Goal: Information Seeking & Learning: Learn about a topic

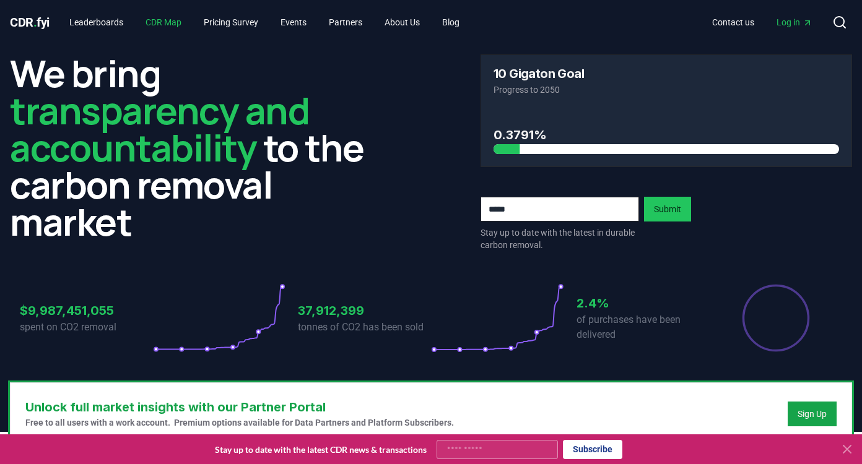
click at [178, 20] on link "CDR Map" at bounding box center [164, 22] width 56 height 22
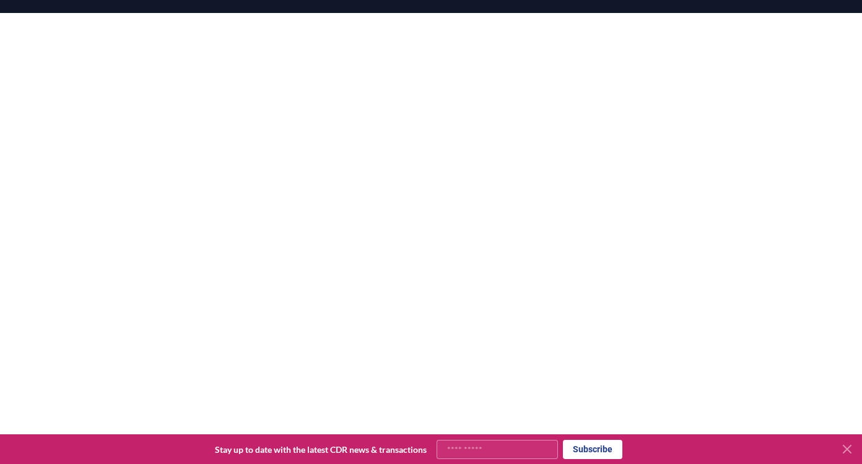
scroll to position [113, 0]
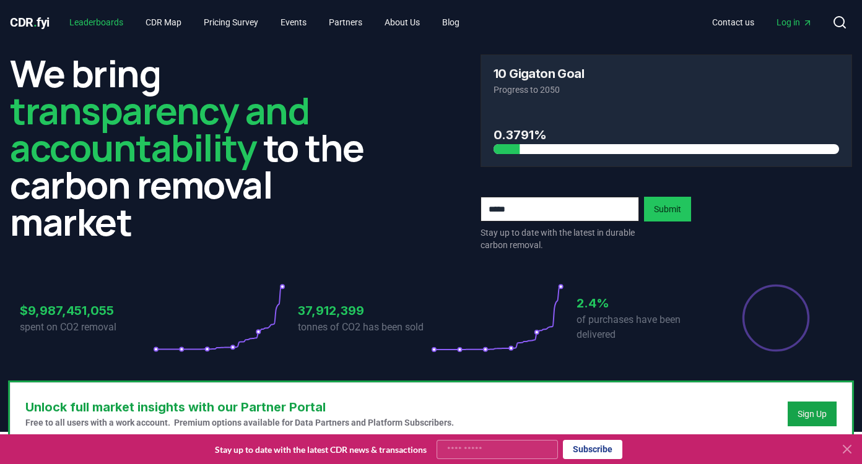
click at [116, 17] on link "Leaderboards" at bounding box center [96, 22] width 74 height 22
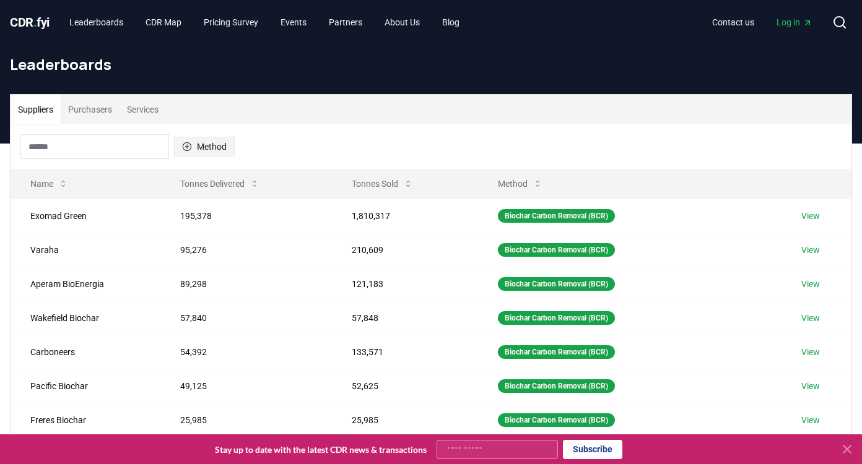
click at [196, 143] on button "Method" at bounding box center [204, 147] width 61 height 20
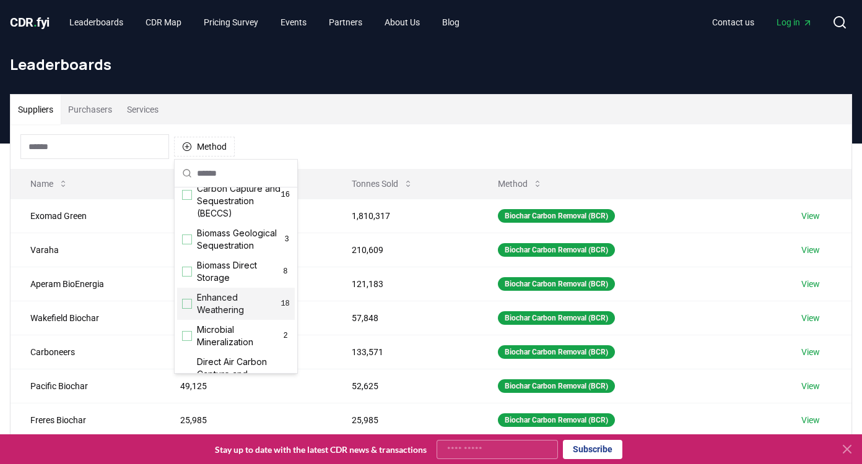
scroll to position [121, 0]
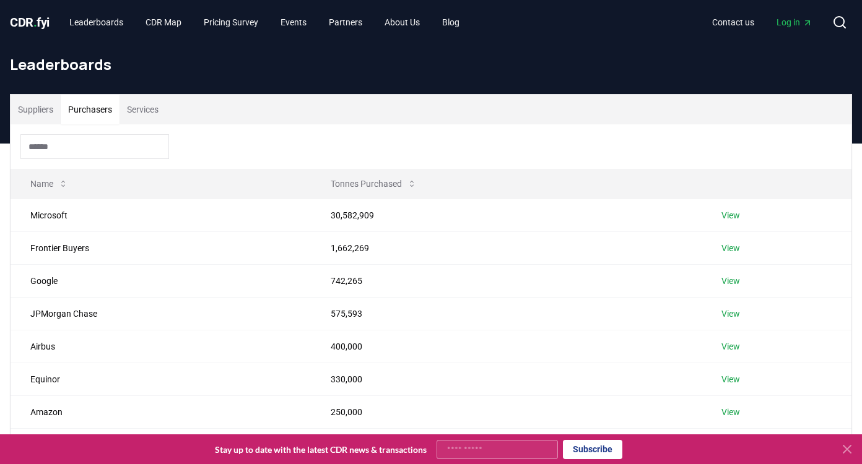
click at [105, 109] on button "Purchasers" at bounding box center [90, 110] width 59 height 30
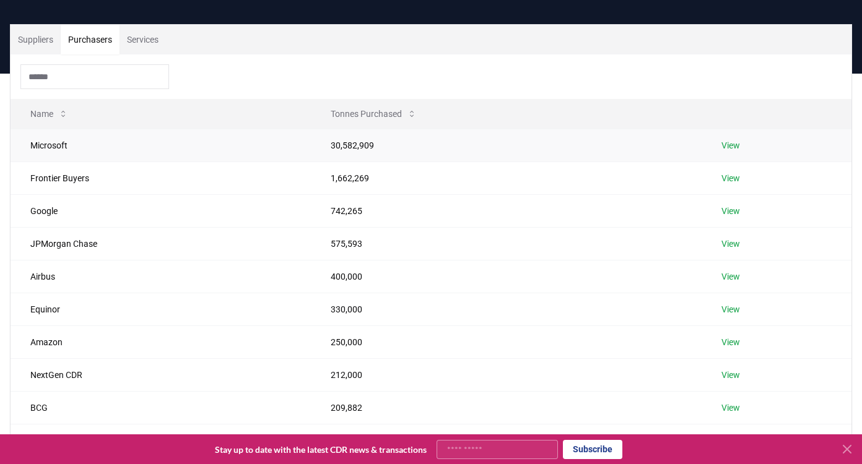
scroll to position [74, 0]
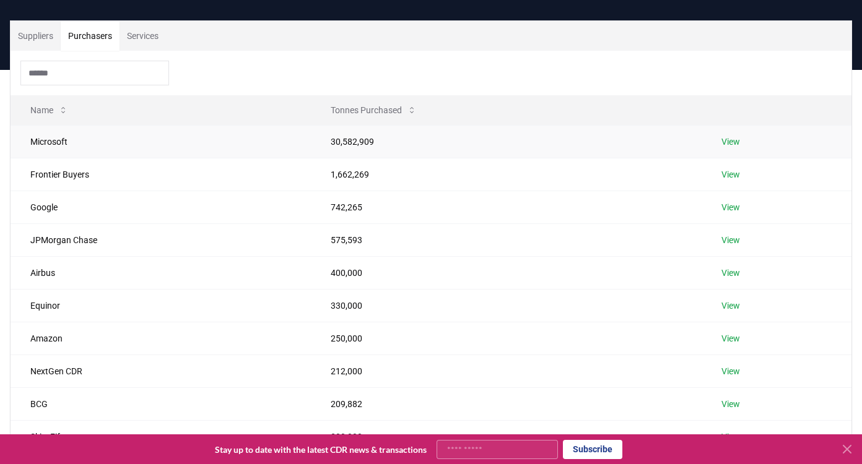
click at [742, 147] on td "View" at bounding box center [777, 141] width 150 height 33
click at [736, 144] on link "View" at bounding box center [730, 142] width 19 height 12
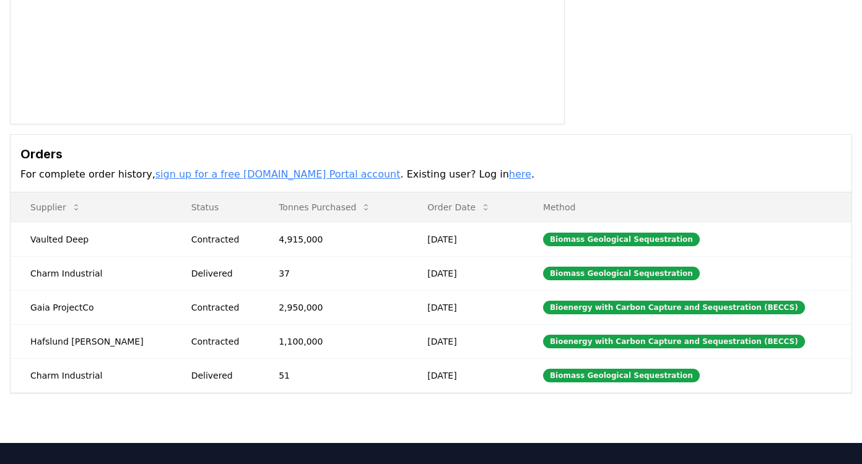
scroll to position [239, 0]
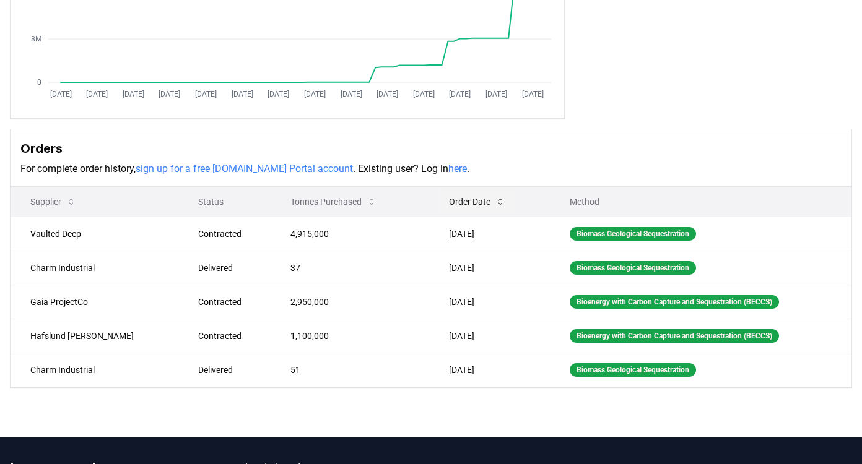
click at [495, 199] on icon at bounding box center [500, 202] width 10 height 10
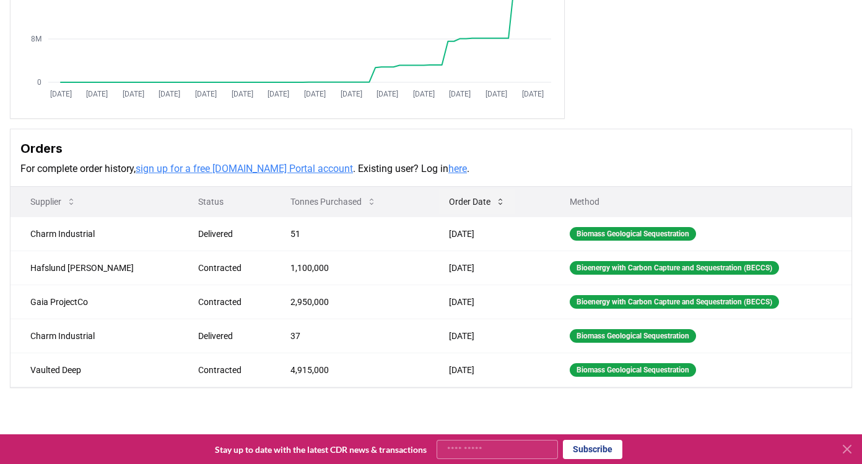
click at [495, 199] on icon at bounding box center [500, 202] width 10 height 10
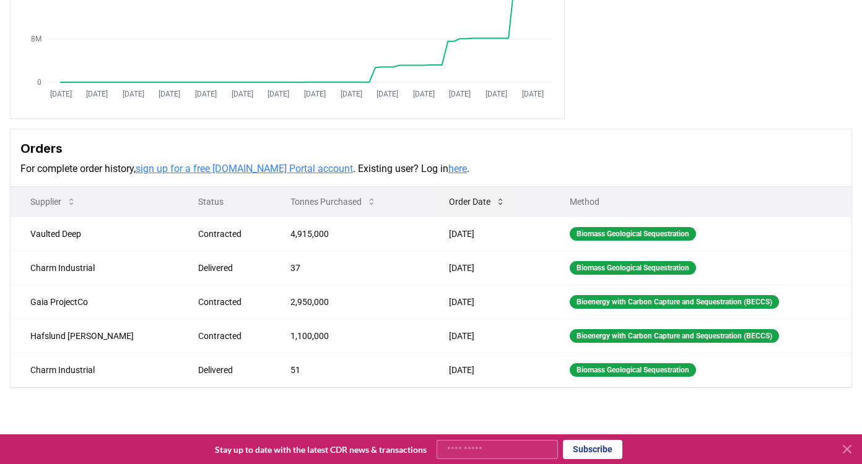
click at [495, 199] on icon at bounding box center [500, 202] width 10 height 10
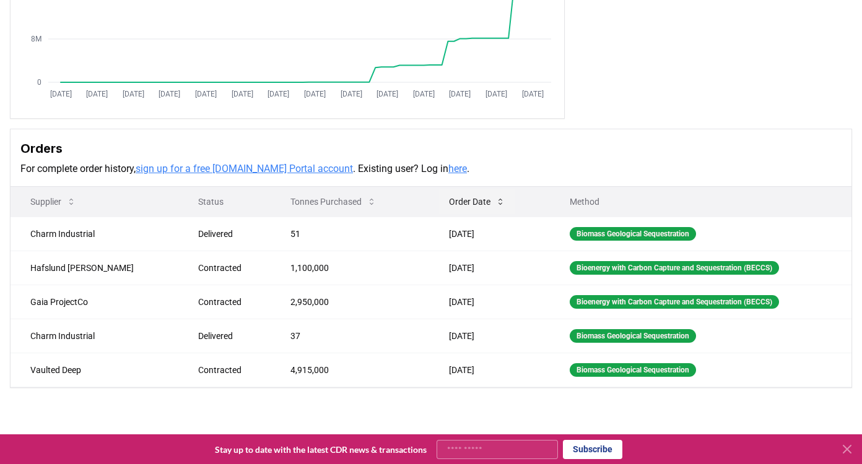
click at [495, 199] on icon at bounding box center [500, 202] width 10 height 10
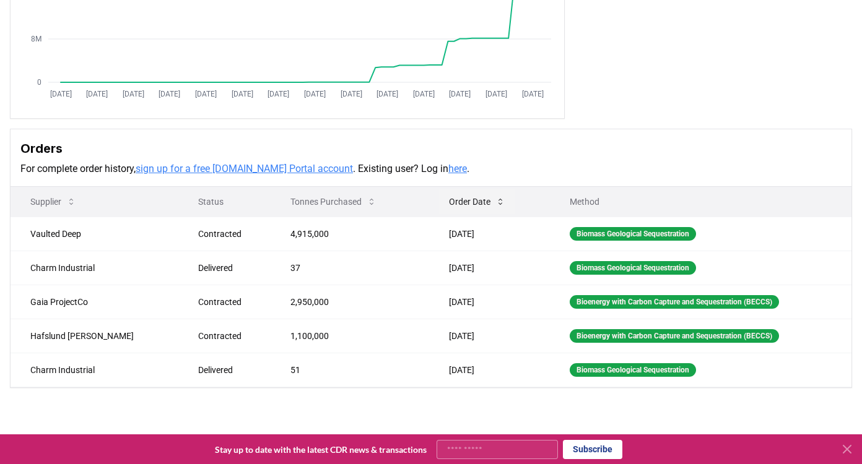
click at [495, 199] on icon at bounding box center [500, 202] width 10 height 10
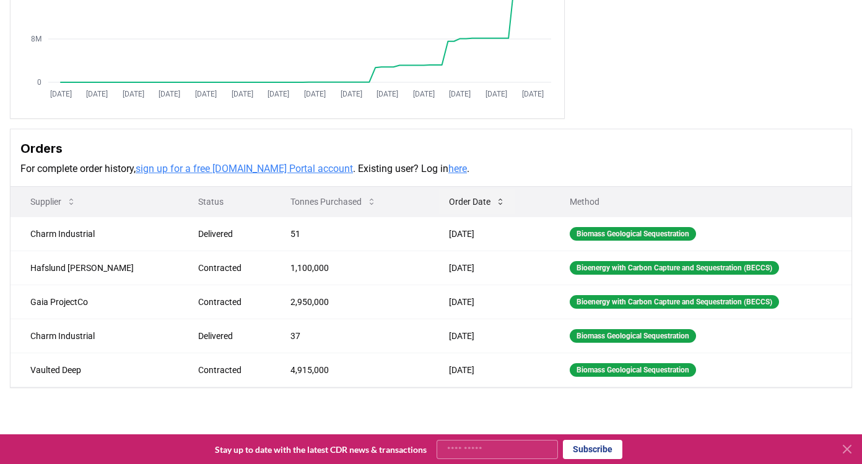
click at [495, 199] on icon at bounding box center [500, 202] width 10 height 10
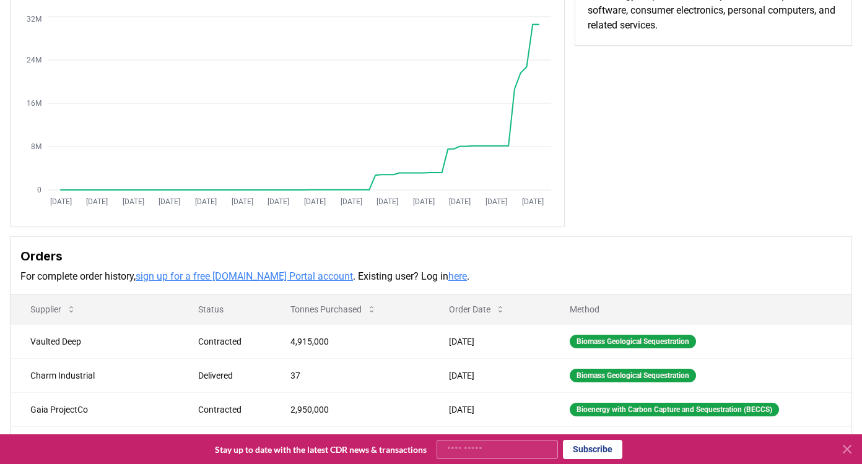
scroll to position [0, 0]
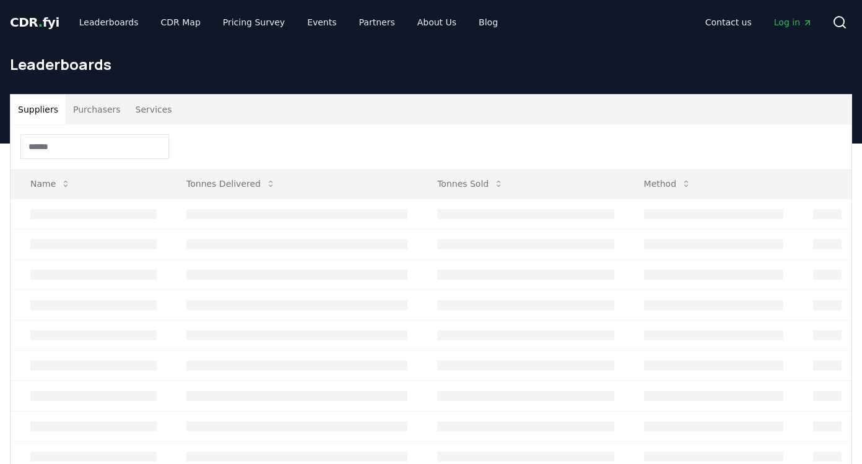
scroll to position [74, 0]
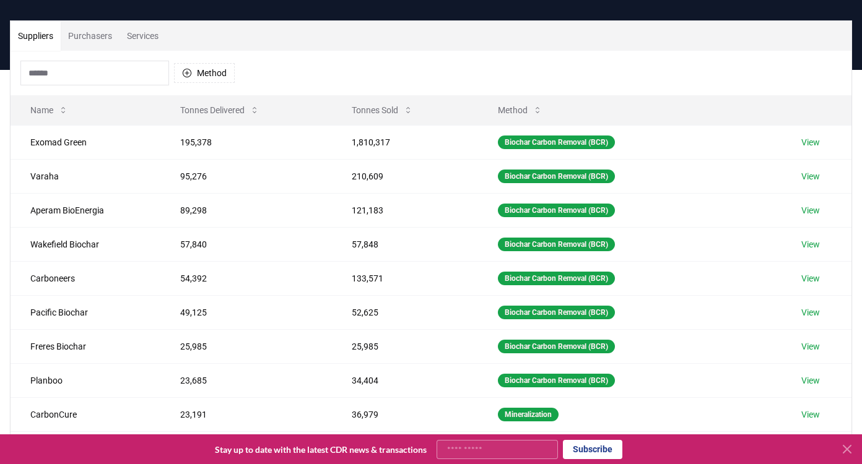
click at [91, 47] on button "Purchasers" at bounding box center [90, 36] width 59 height 30
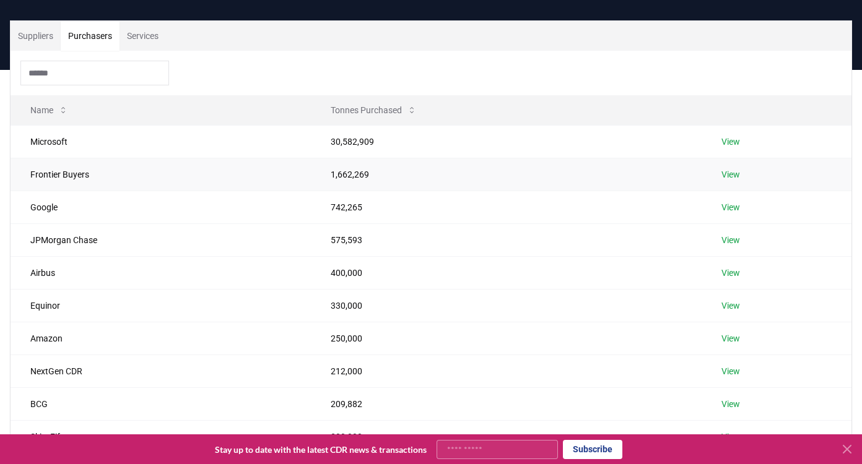
click at [732, 178] on link "View" at bounding box center [730, 174] width 19 height 12
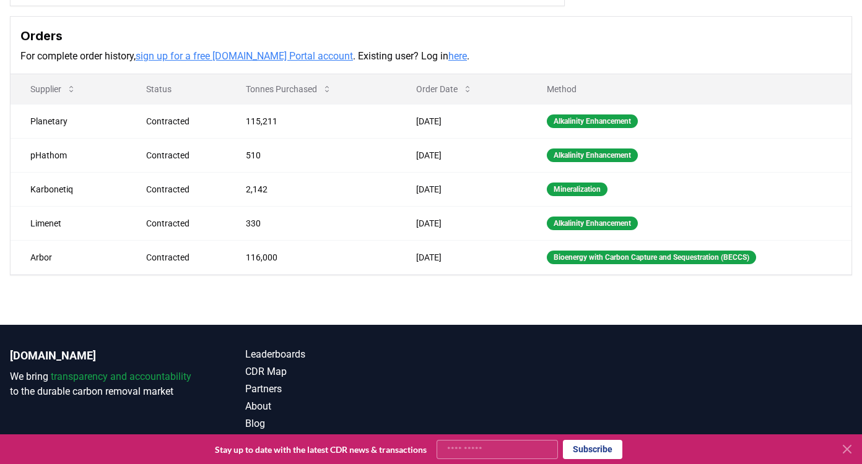
scroll to position [355, 0]
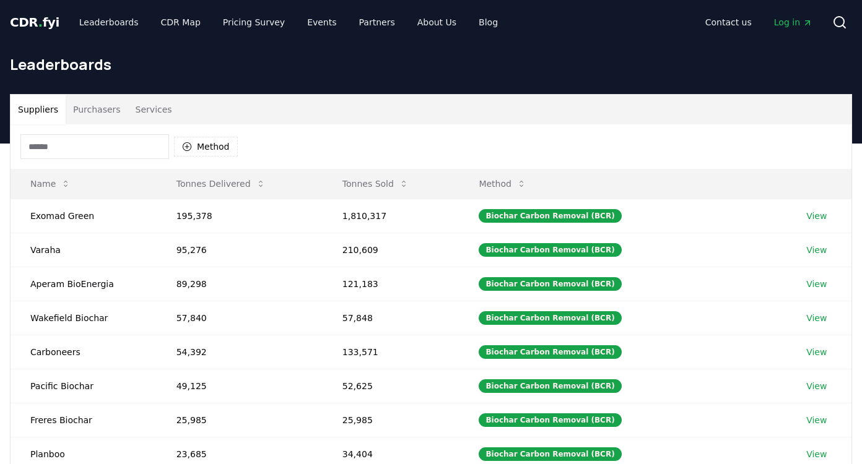
scroll to position [74, 0]
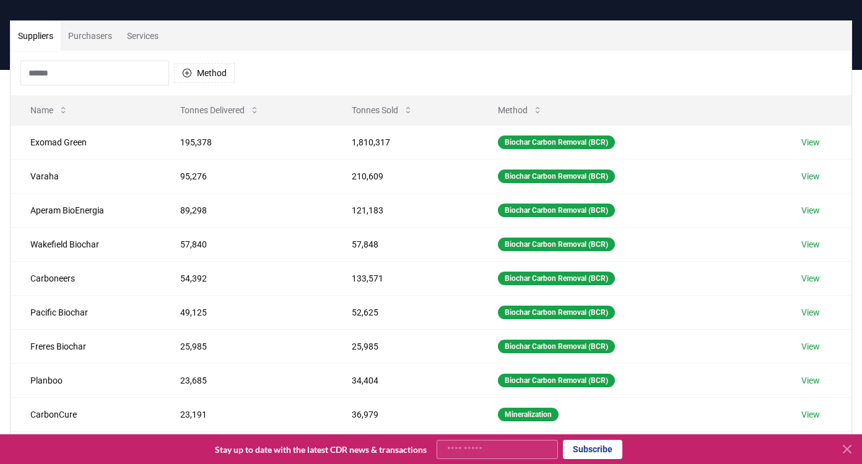
click at [94, 47] on button "Purchasers" at bounding box center [90, 36] width 59 height 30
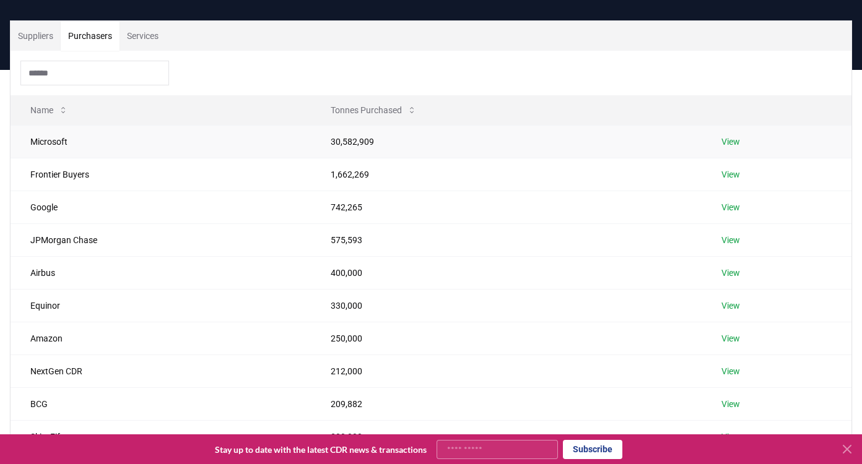
click at [727, 141] on link "View" at bounding box center [730, 142] width 19 height 12
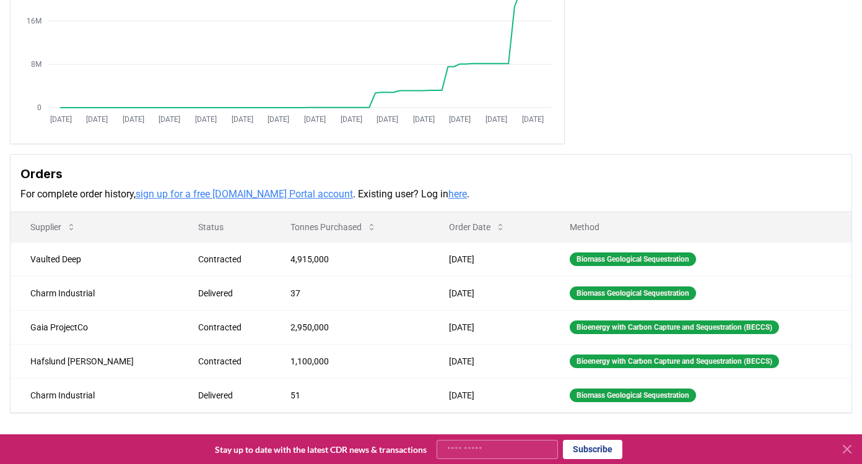
scroll to position [214, 0]
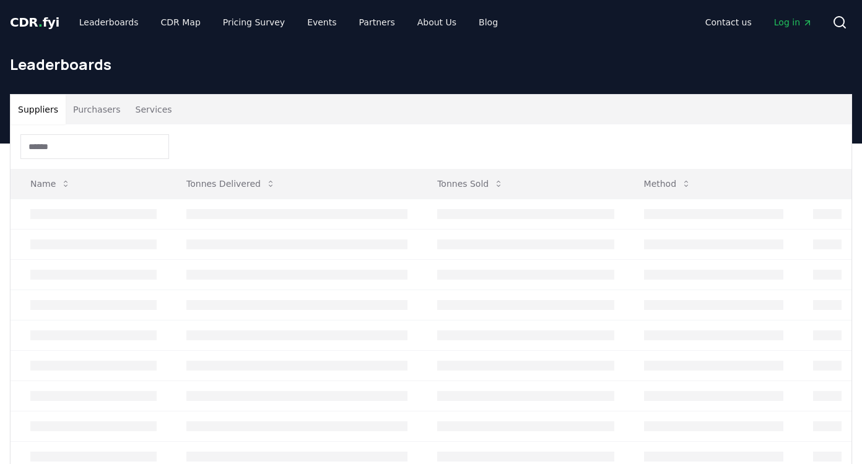
scroll to position [74, 0]
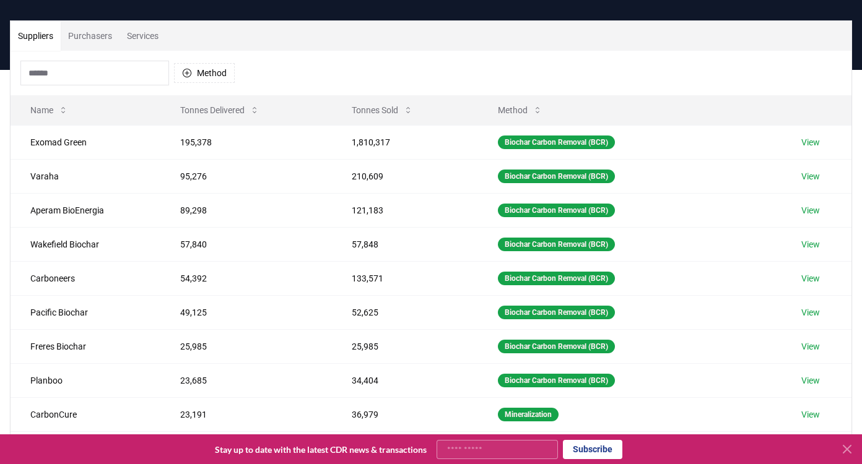
click at [90, 30] on button "Purchasers" at bounding box center [90, 36] width 59 height 30
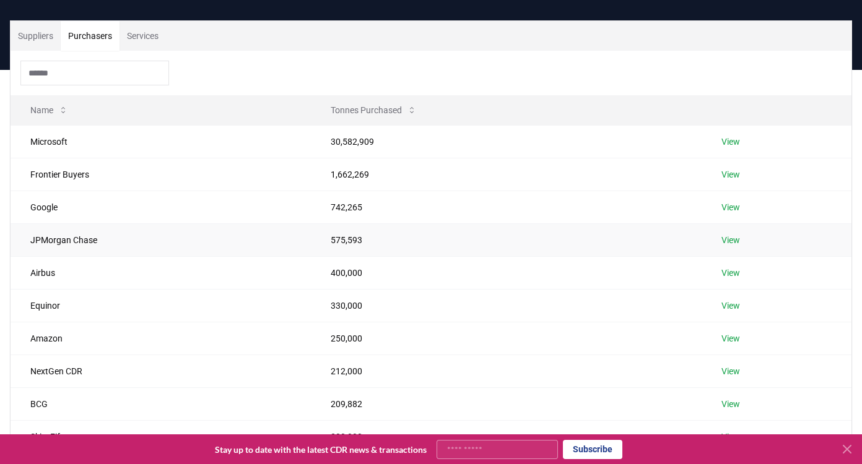
click at [738, 238] on link "View" at bounding box center [730, 240] width 19 height 12
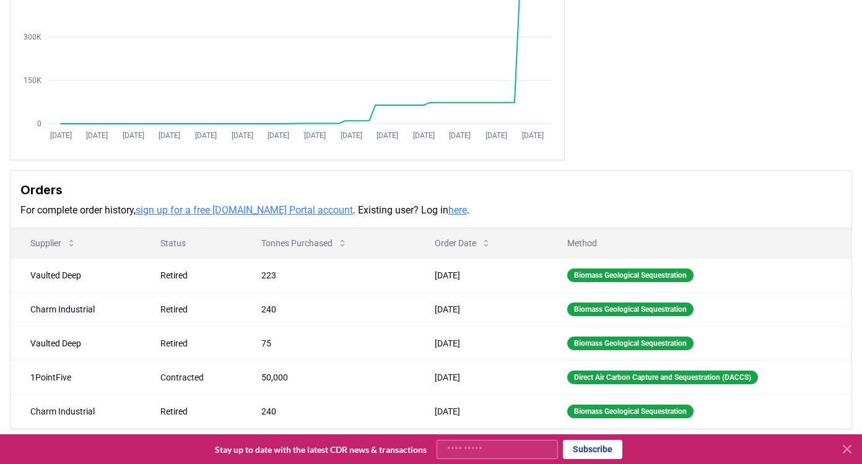
scroll to position [206, 0]
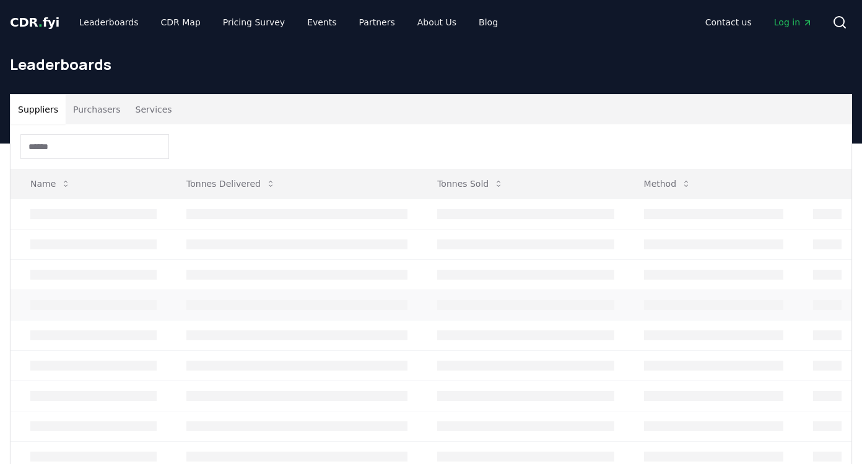
scroll to position [74, 0]
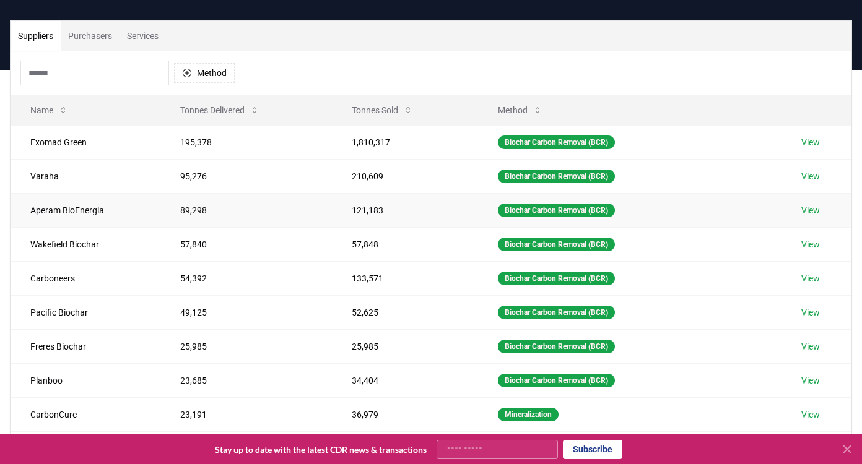
click at [818, 212] on link "View" at bounding box center [810, 210] width 19 height 12
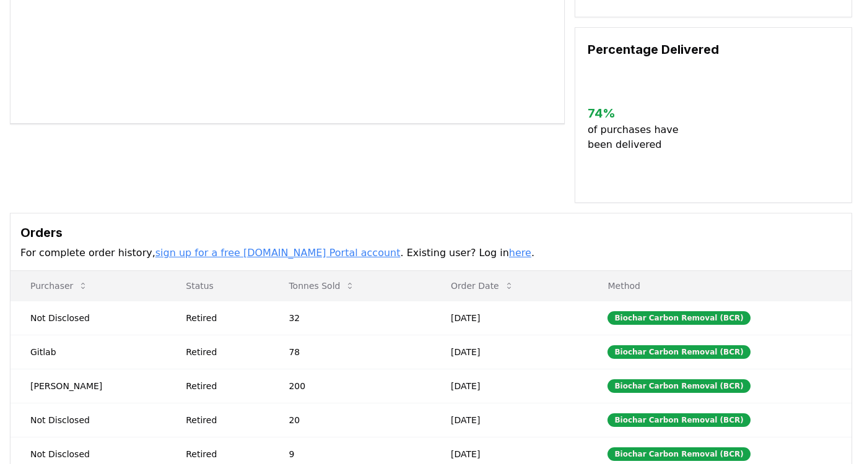
scroll to position [236, 0]
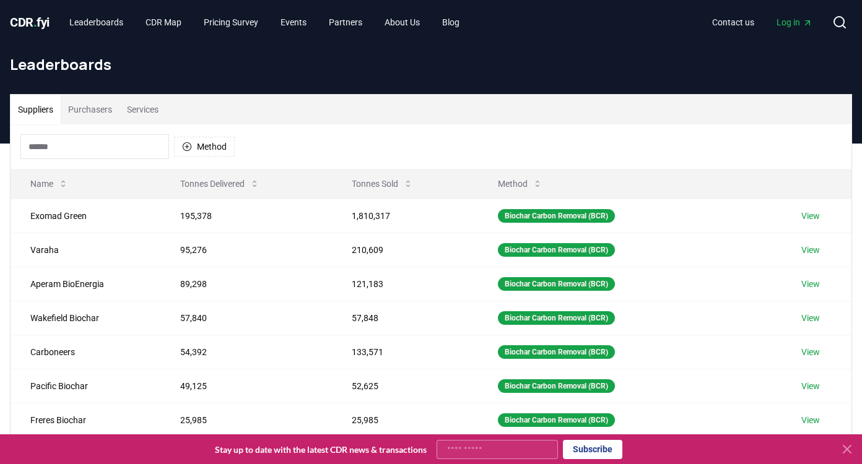
click at [108, 110] on button "Purchasers" at bounding box center [90, 110] width 59 height 30
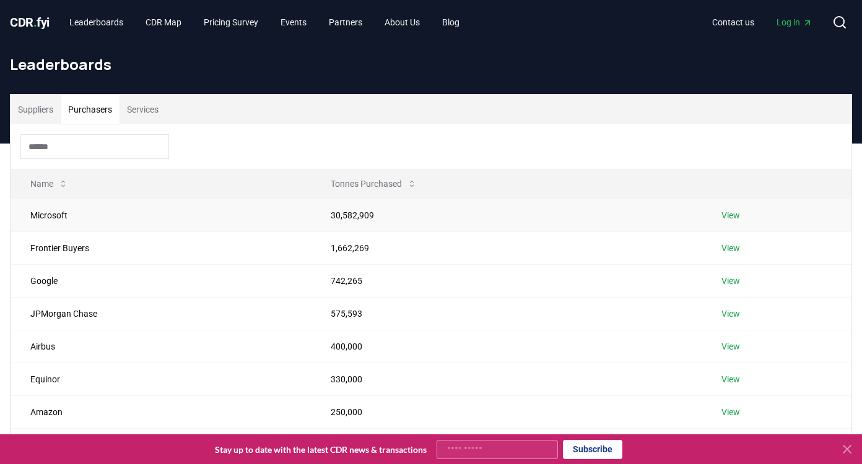
click at [738, 212] on link "View" at bounding box center [730, 215] width 19 height 12
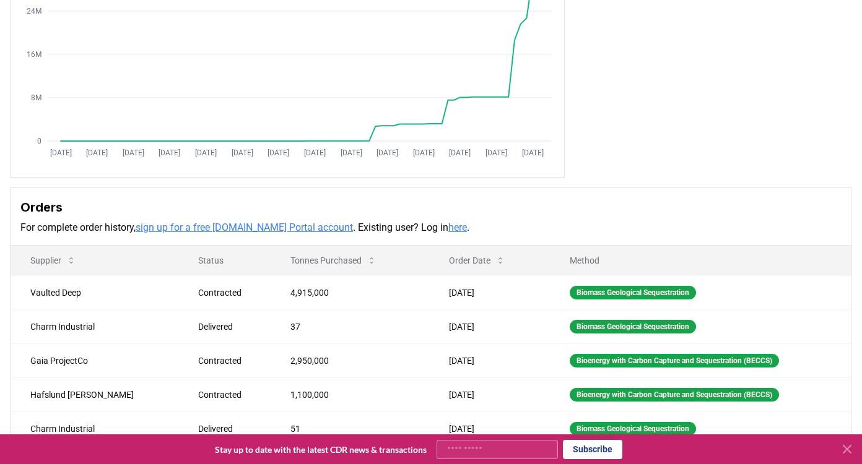
scroll to position [198, 0]
